Goal: Navigation & Orientation: Go to known website

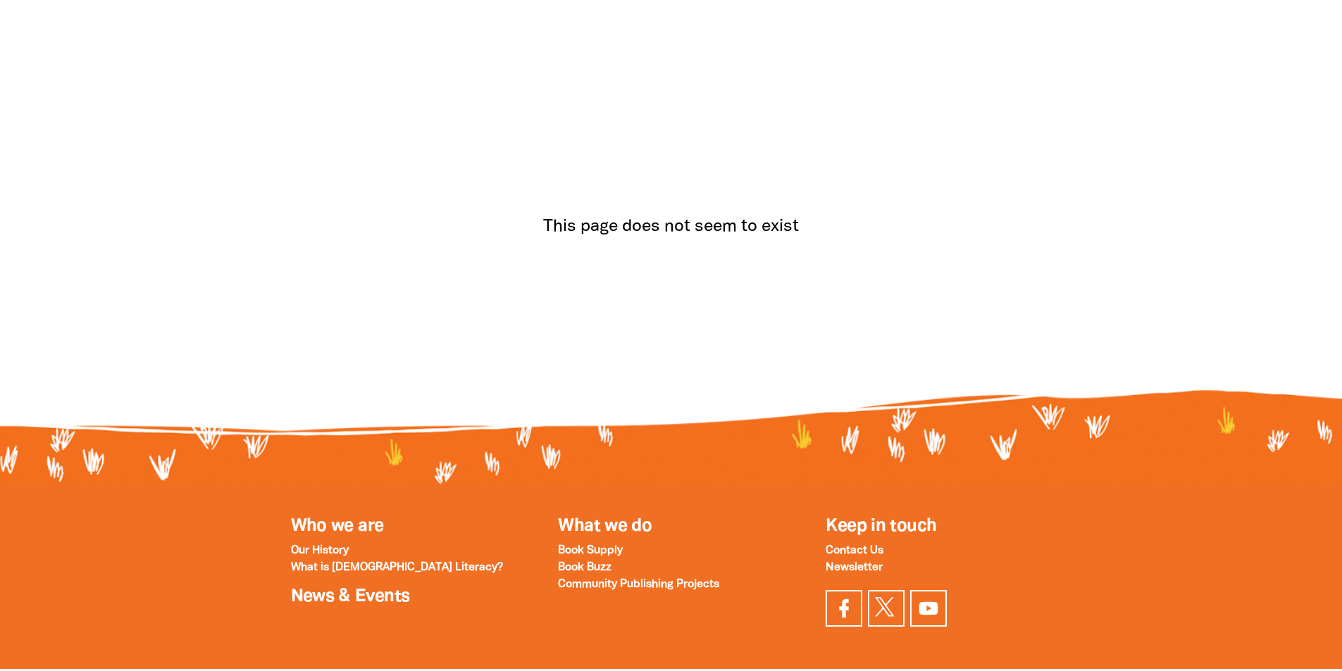
scroll to position [141, 0]
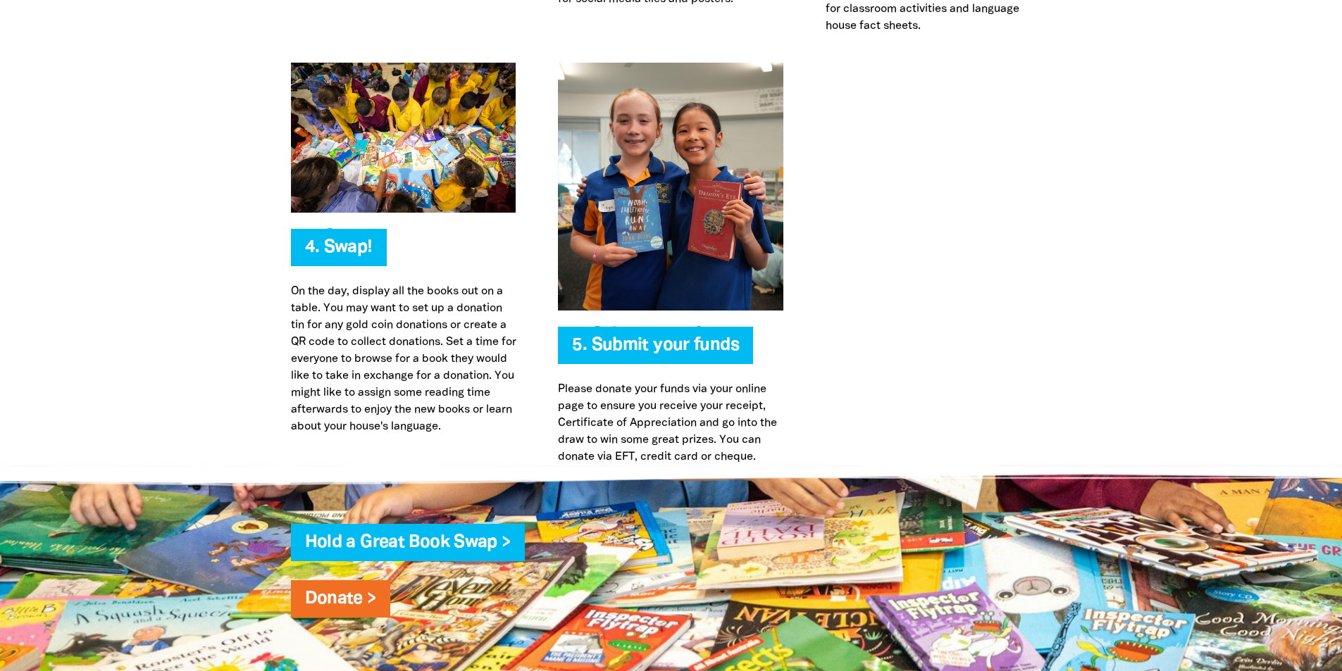
scroll to position [3451, 0]
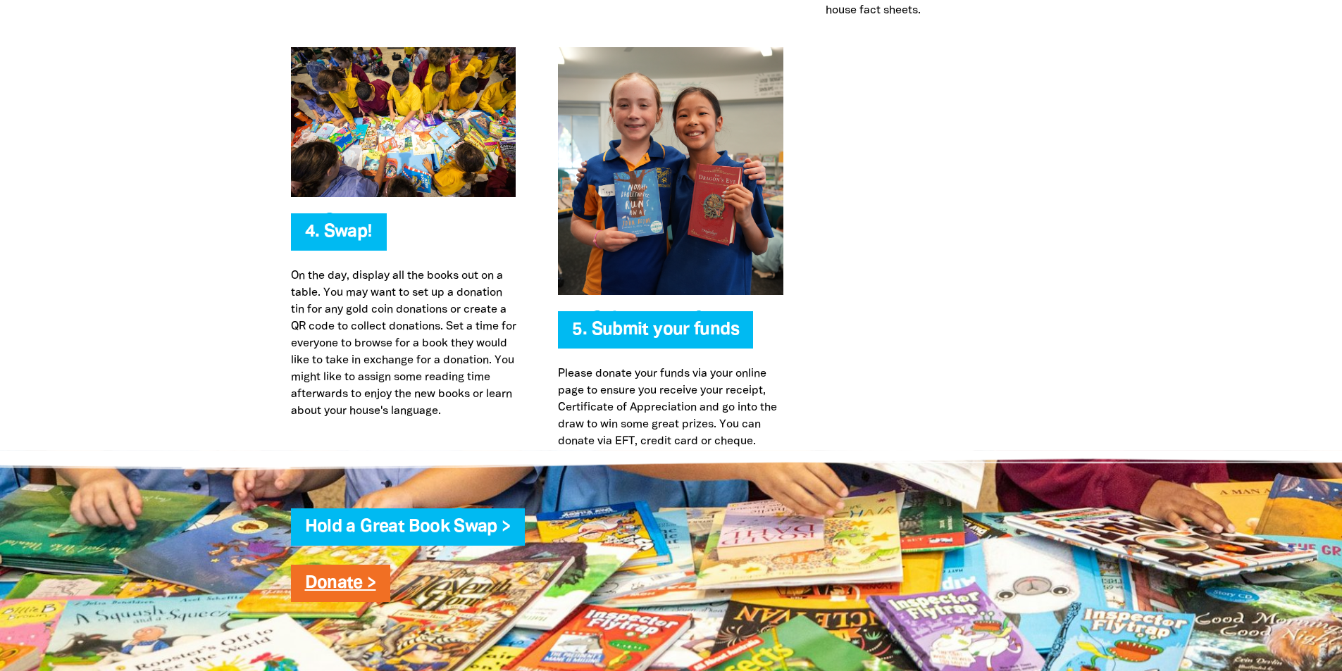
click at [342, 582] on link "Donate >" at bounding box center [340, 583] width 71 height 16
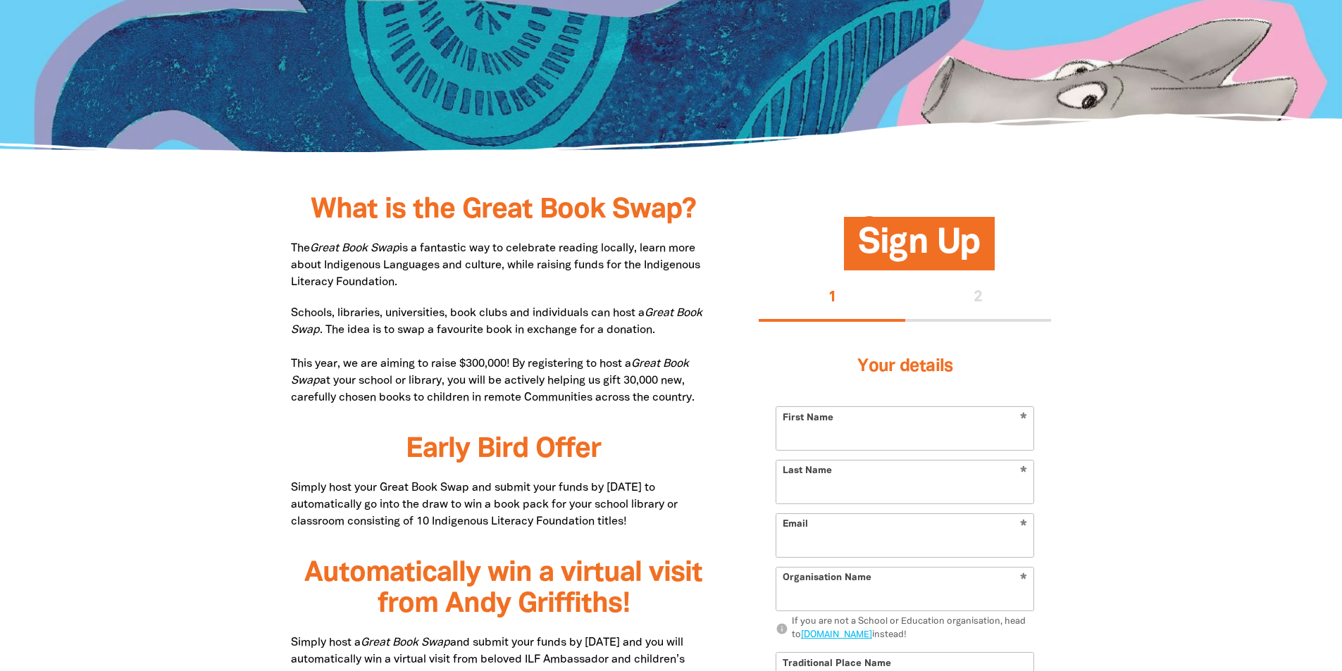
scroll to position [563, 0]
